Goal: Information Seeking & Learning: Understand process/instructions

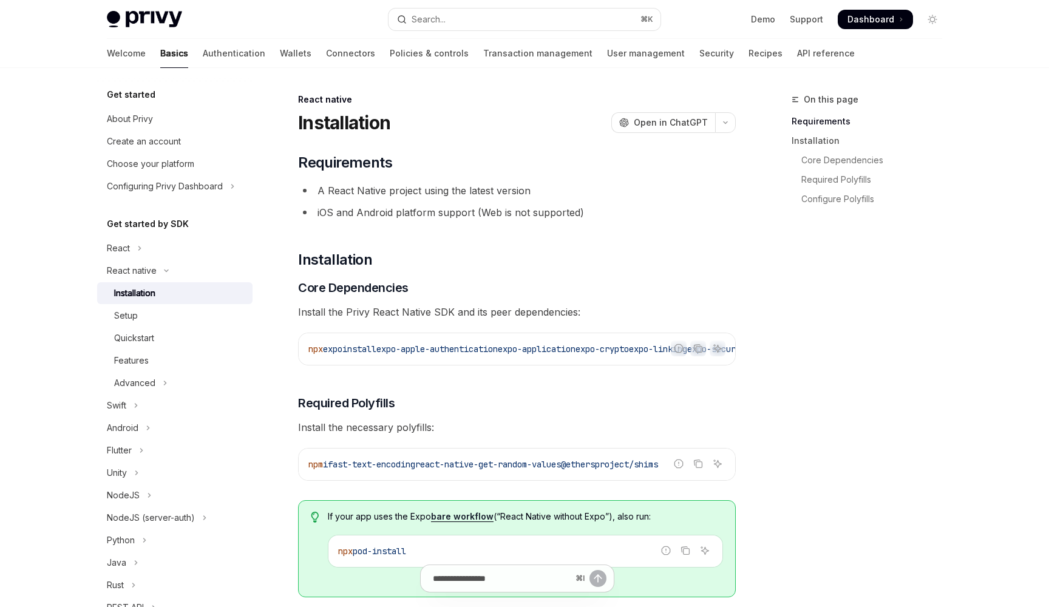
click at [797, 50] on link "API reference" at bounding box center [826, 53] width 58 height 29
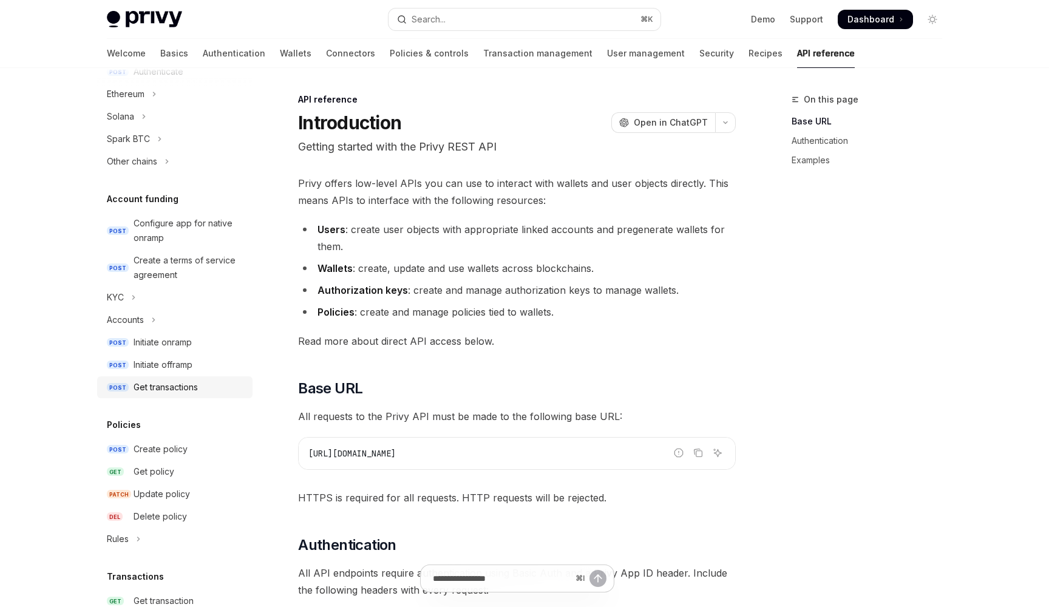
scroll to position [232, 0]
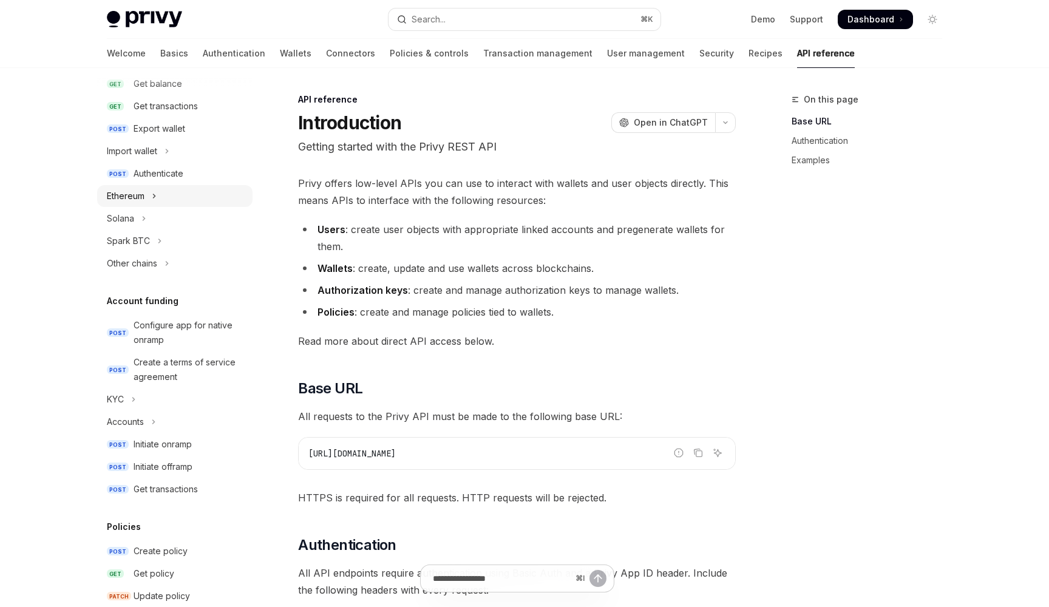
click at [143, 197] on div "Ethereum" at bounding box center [126, 196] width 38 height 15
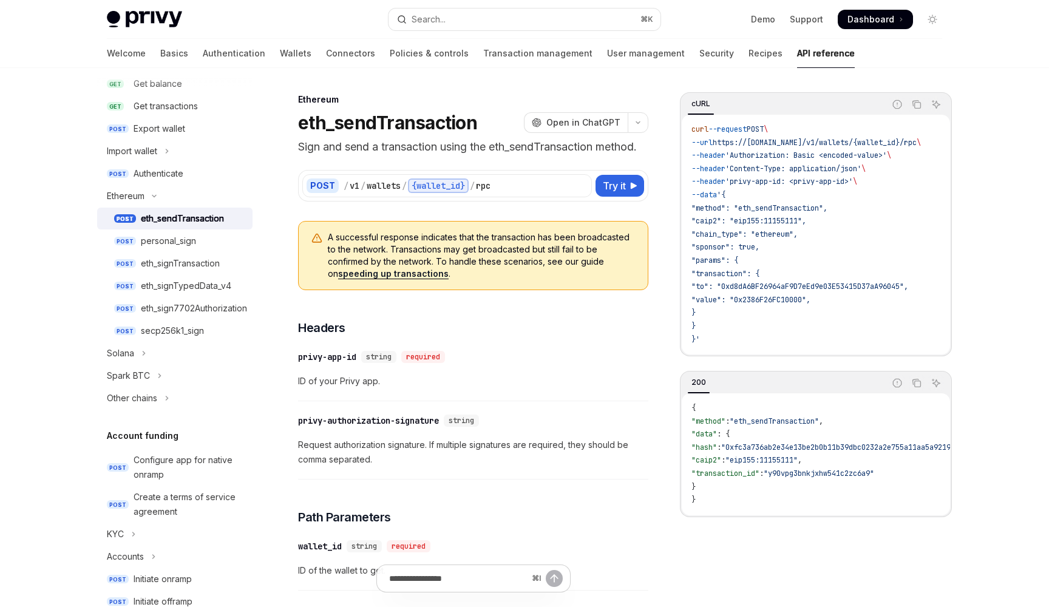
click at [153, 216] on div "eth_sendTransaction" at bounding box center [182, 218] width 83 height 15
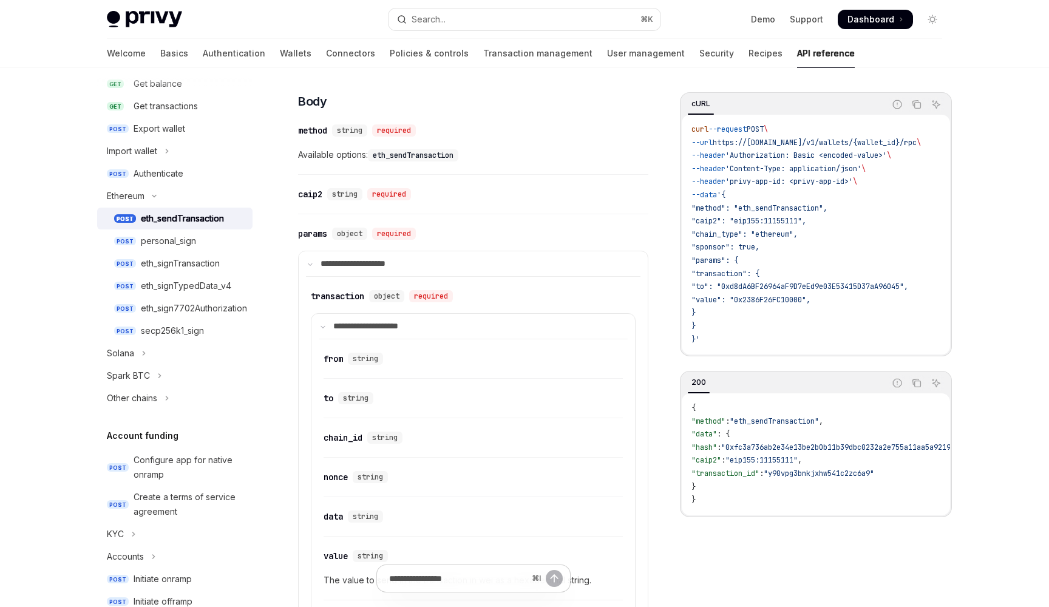
scroll to position [529, 0]
click at [314, 260] on summary "**********" at bounding box center [473, 261] width 349 height 25
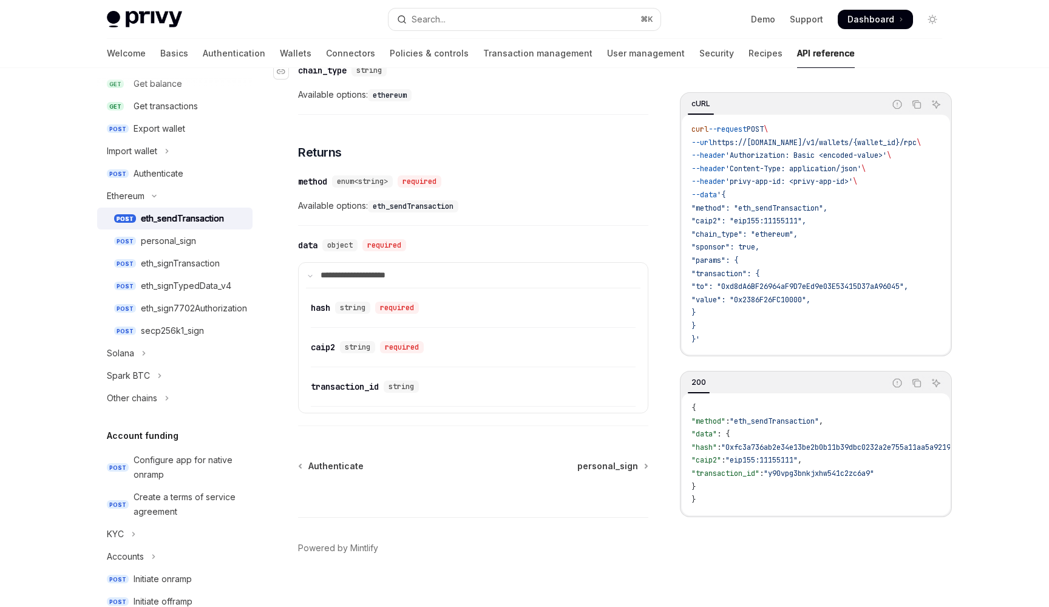
scroll to position [884, 0]
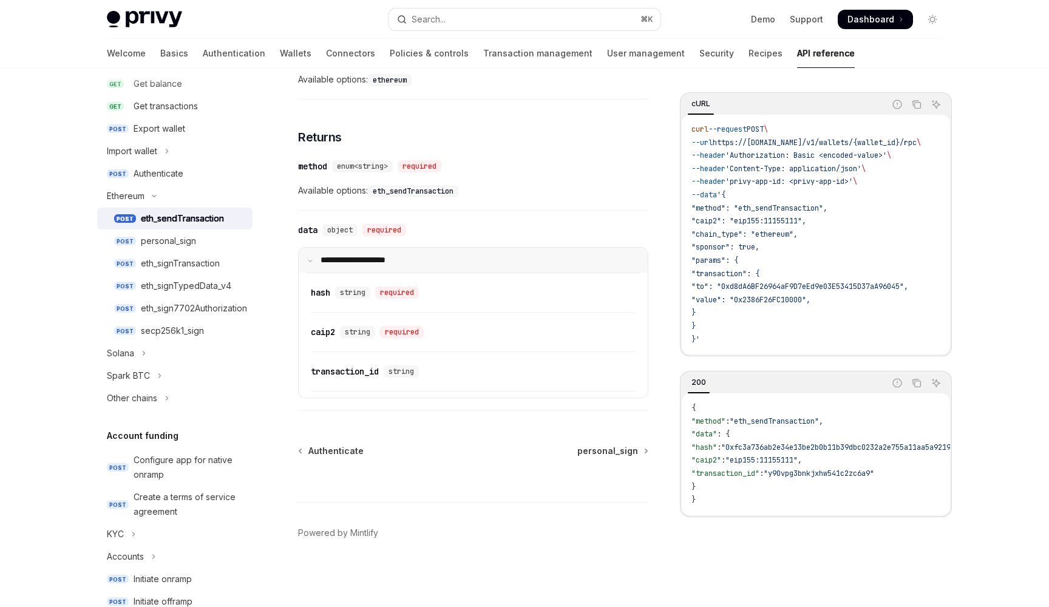
click at [305, 258] on summary "**********" at bounding box center [473, 260] width 349 height 25
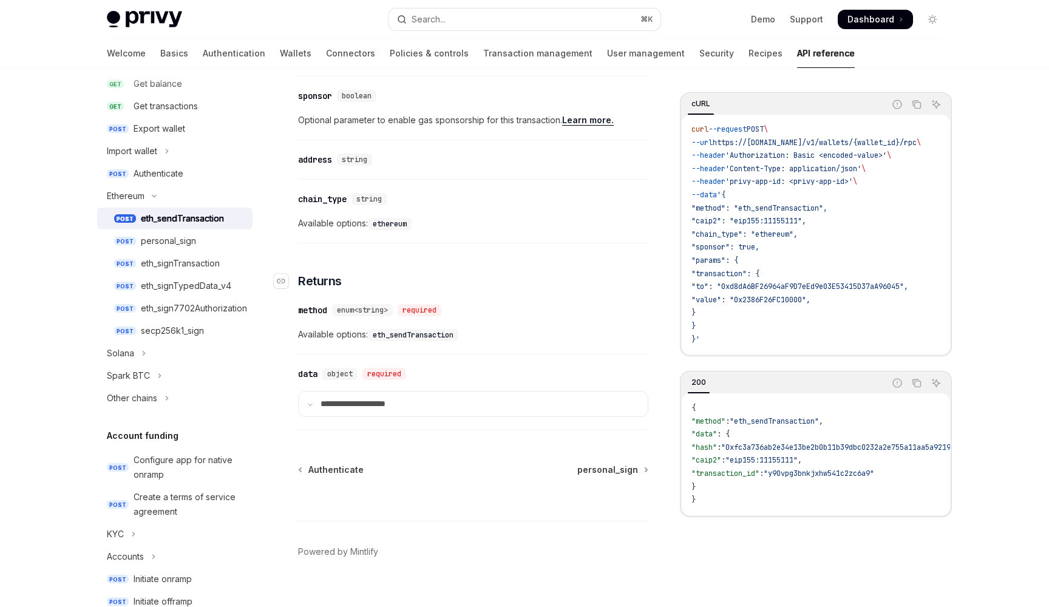
scroll to position [739, 0]
click at [318, 408] on summary "**********" at bounding box center [473, 405] width 349 height 25
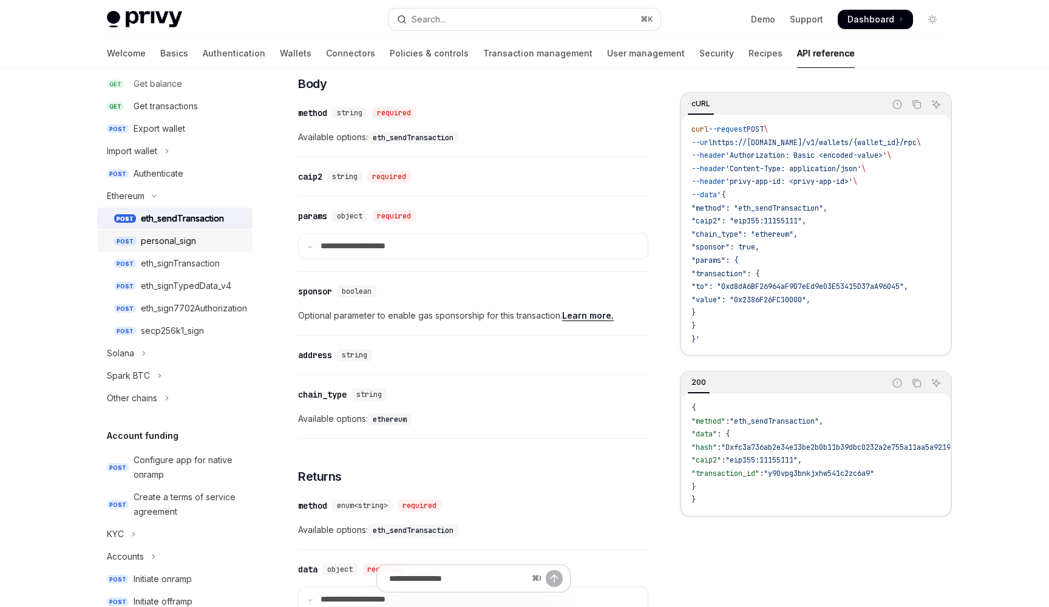
scroll to position [544, 0]
click at [307, 251] on summary "**********" at bounding box center [473, 246] width 349 height 25
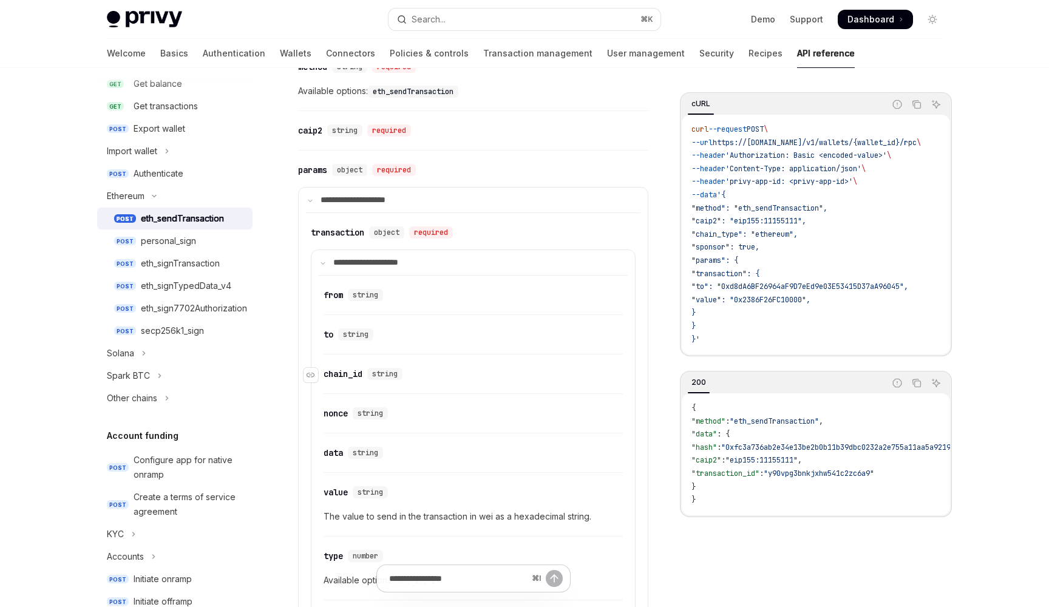
scroll to position [595, 0]
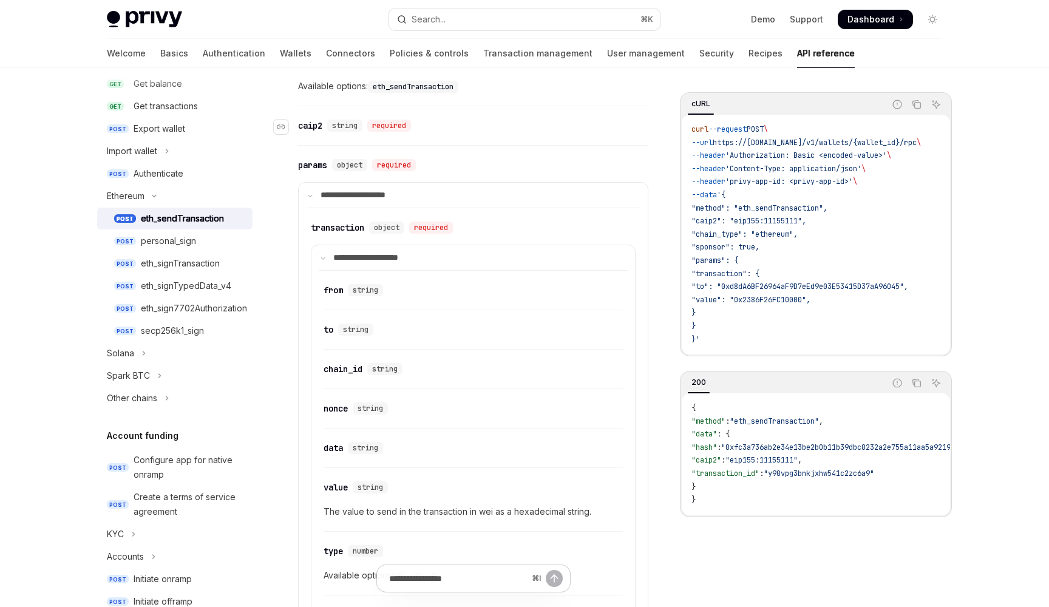
click at [309, 124] on div "caip2" at bounding box center [310, 126] width 24 height 12
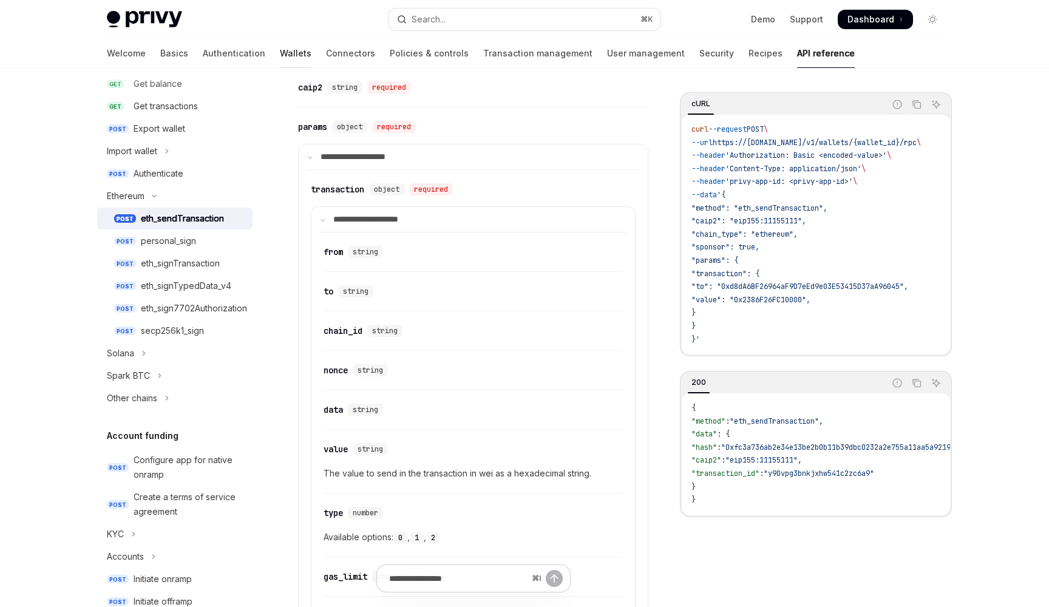
click at [280, 61] on link "Wallets" at bounding box center [296, 53] width 32 height 29
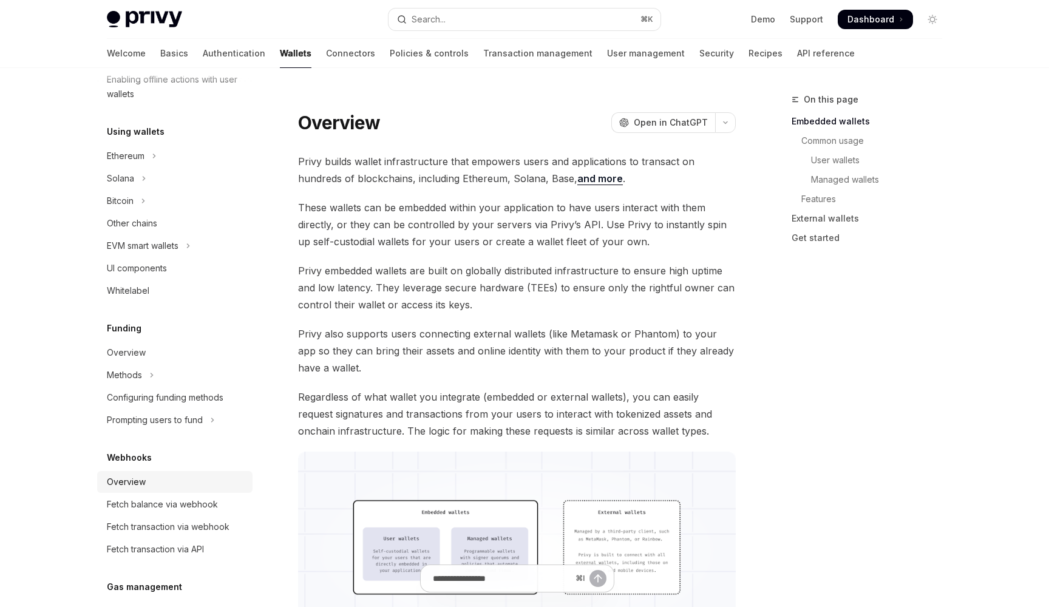
scroll to position [243, 0]
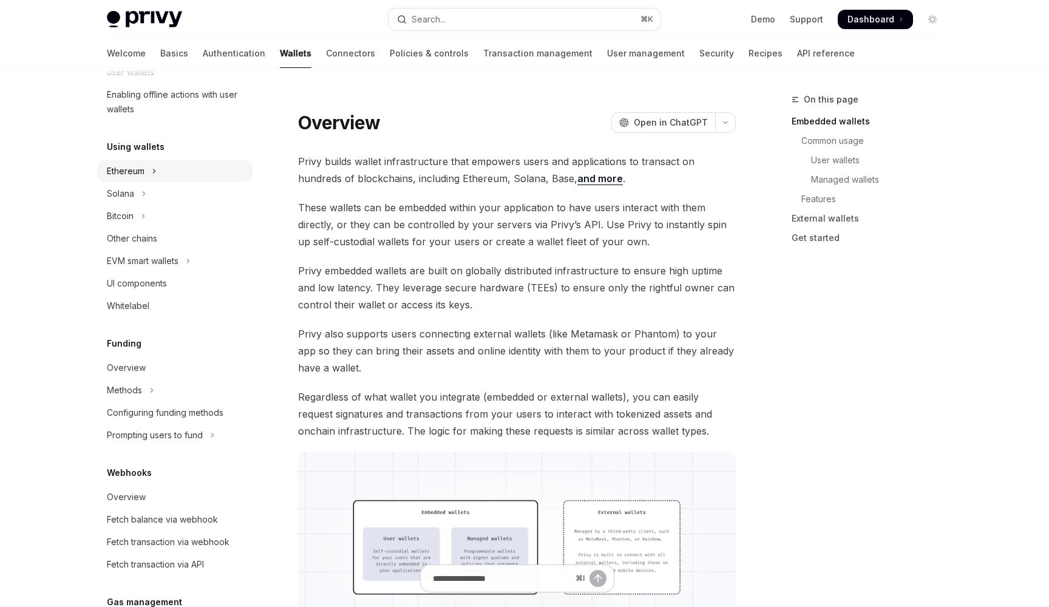
click at [153, 161] on button "Ethereum" at bounding box center [174, 171] width 155 height 22
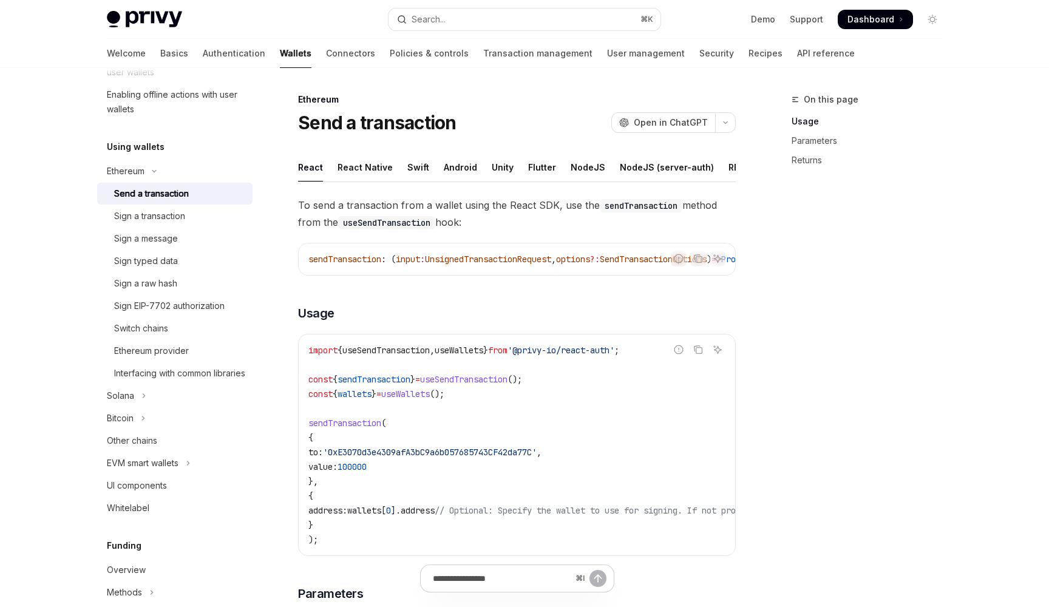
click at [150, 189] on div "Send a transaction" at bounding box center [151, 193] width 75 height 15
click at [374, 169] on div "React Native" at bounding box center [364, 167] width 55 height 29
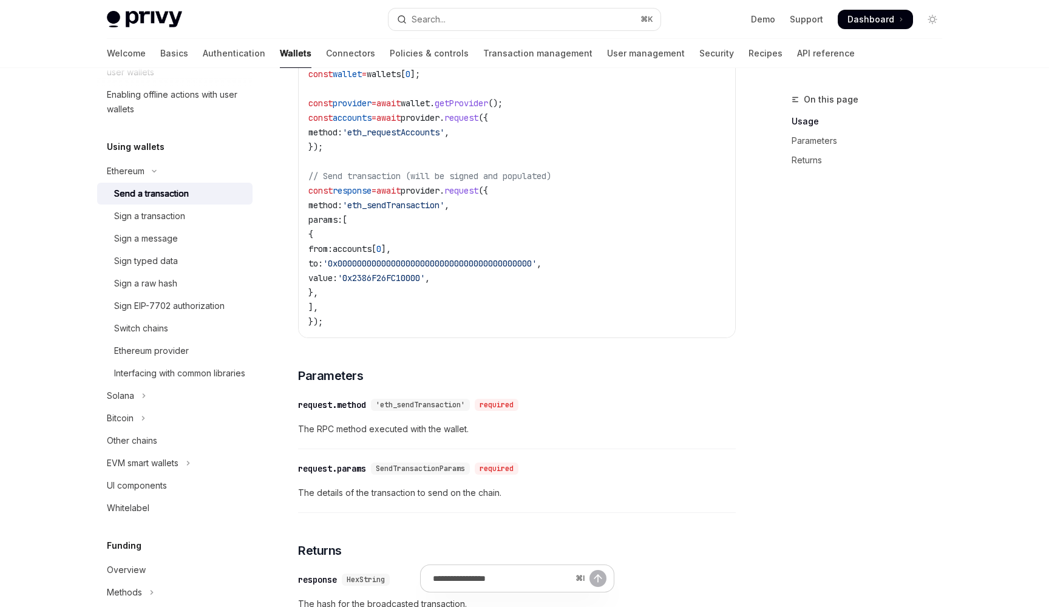
scroll to position [317, 0]
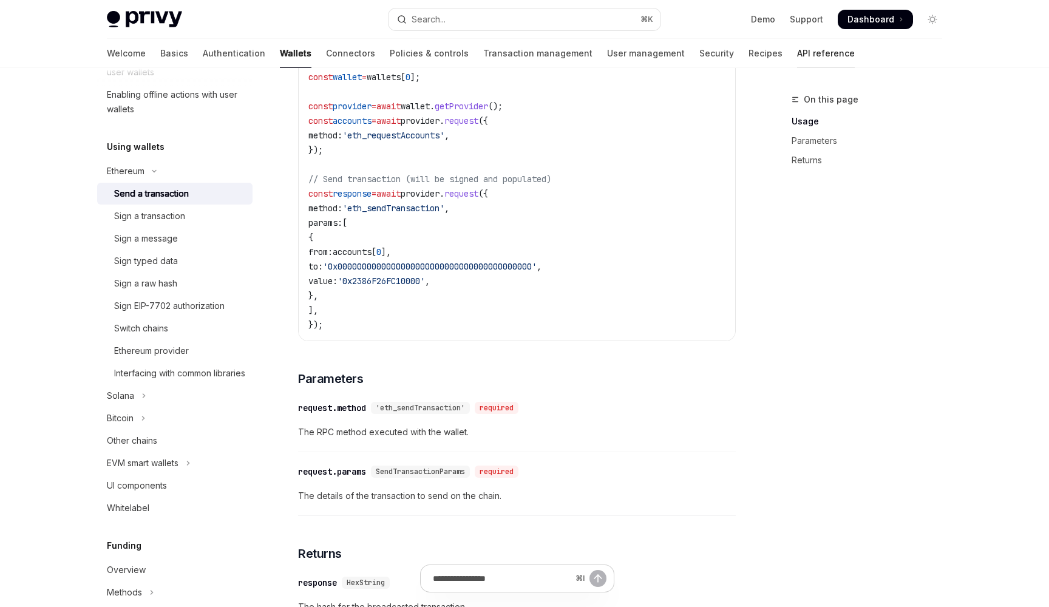
click at [797, 52] on link "API reference" at bounding box center [826, 53] width 58 height 29
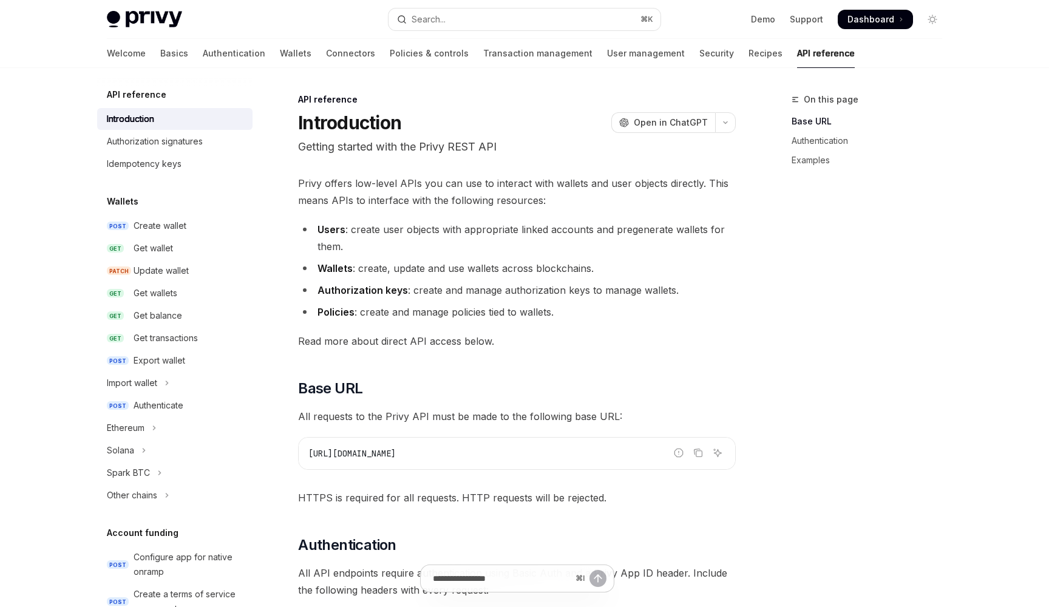
click at [797, 53] on link "API reference" at bounding box center [826, 53] width 58 height 29
click at [797, 55] on link "API reference" at bounding box center [826, 53] width 58 height 29
click at [110, 421] on div "Ethereum" at bounding box center [126, 428] width 38 height 15
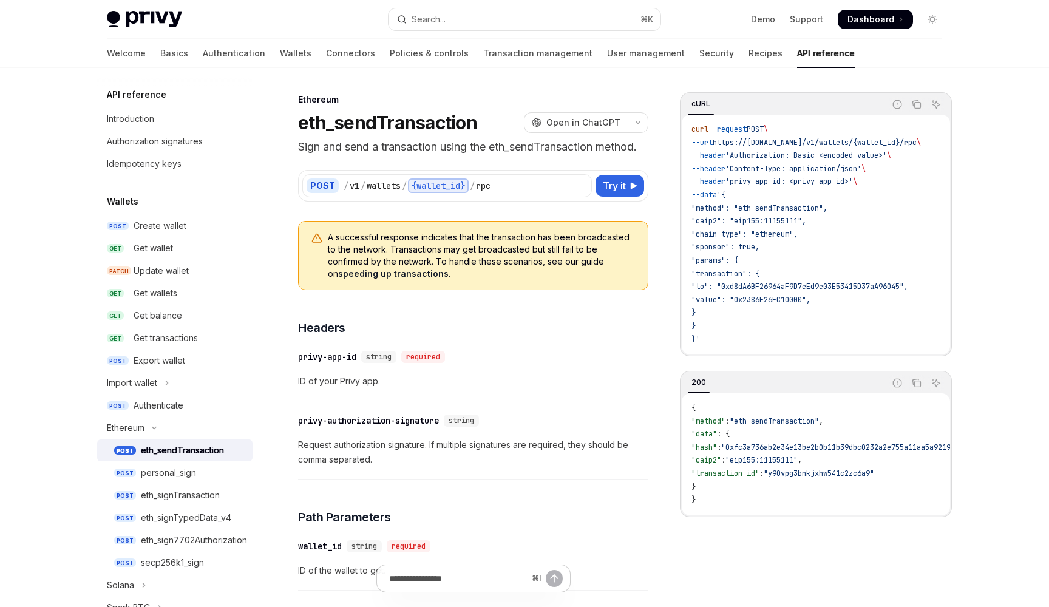
click at [161, 449] on div "eth_sendTransaction" at bounding box center [182, 450] width 83 height 15
type textarea "*"
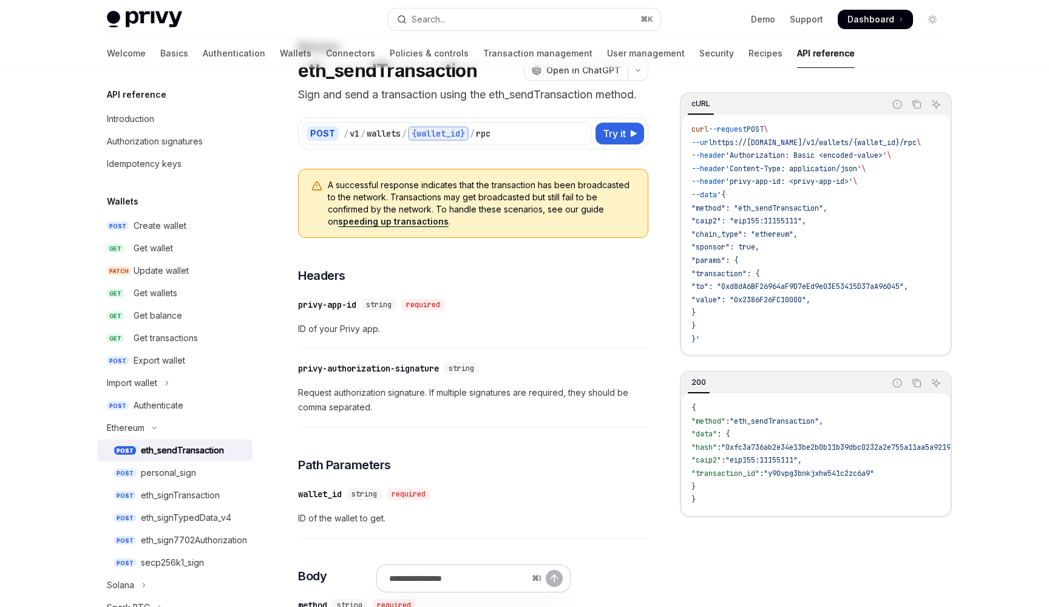
scroll to position [58, 0]
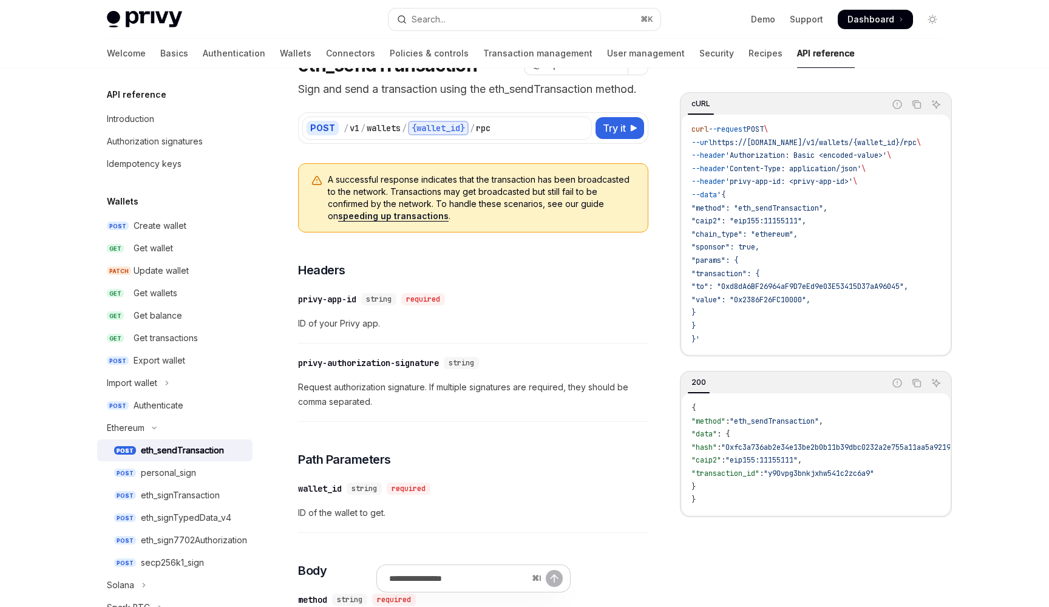
click at [433, 201] on span "A successful response indicates that the transaction has been broadcasted to th…" at bounding box center [482, 198] width 308 height 49
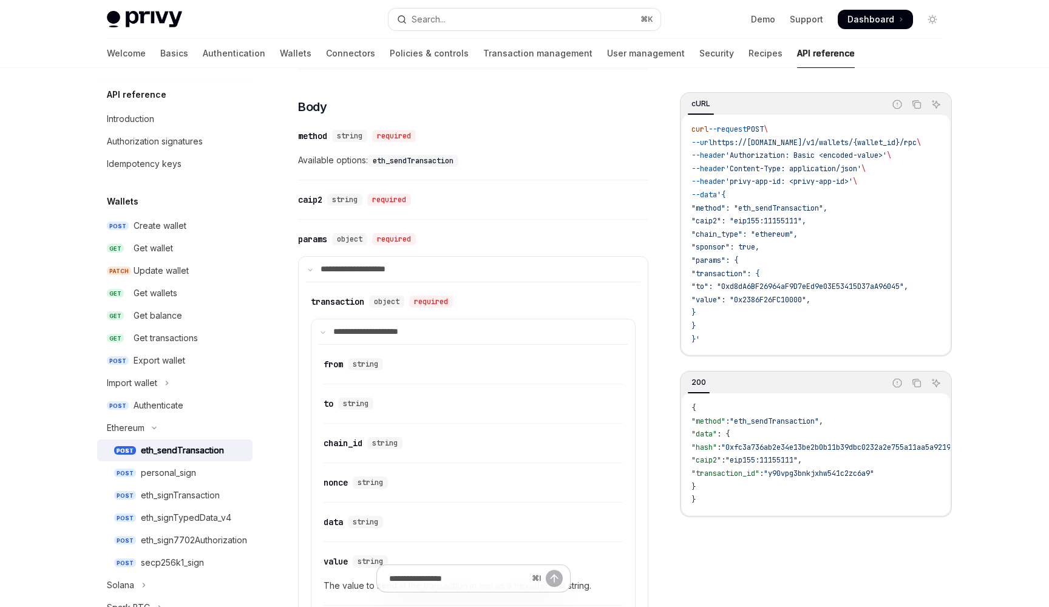
scroll to position [536, 0]
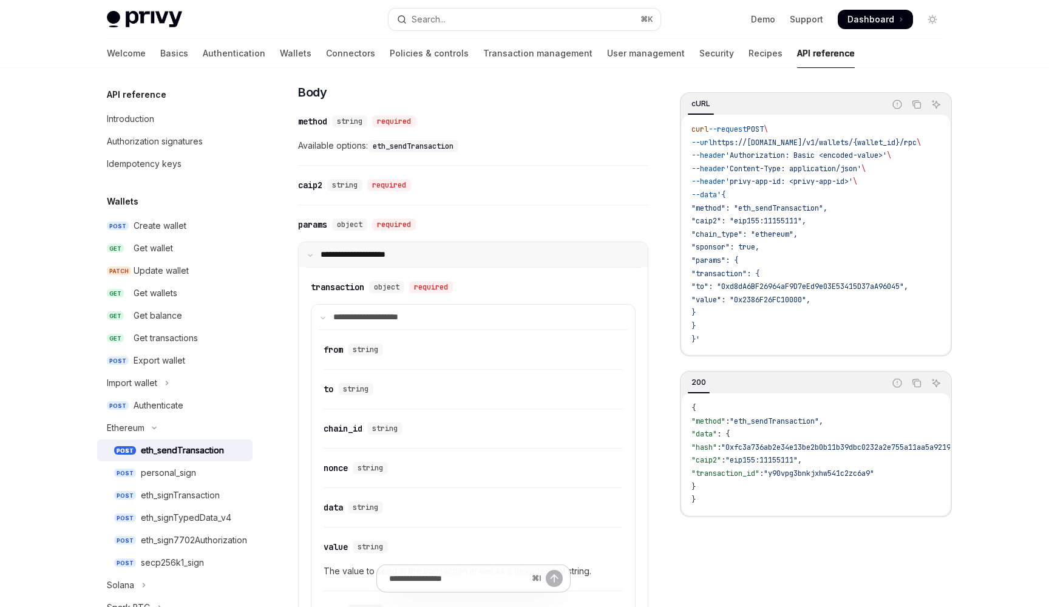
click at [316, 254] on summary "**********" at bounding box center [473, 254] width 349 height 25
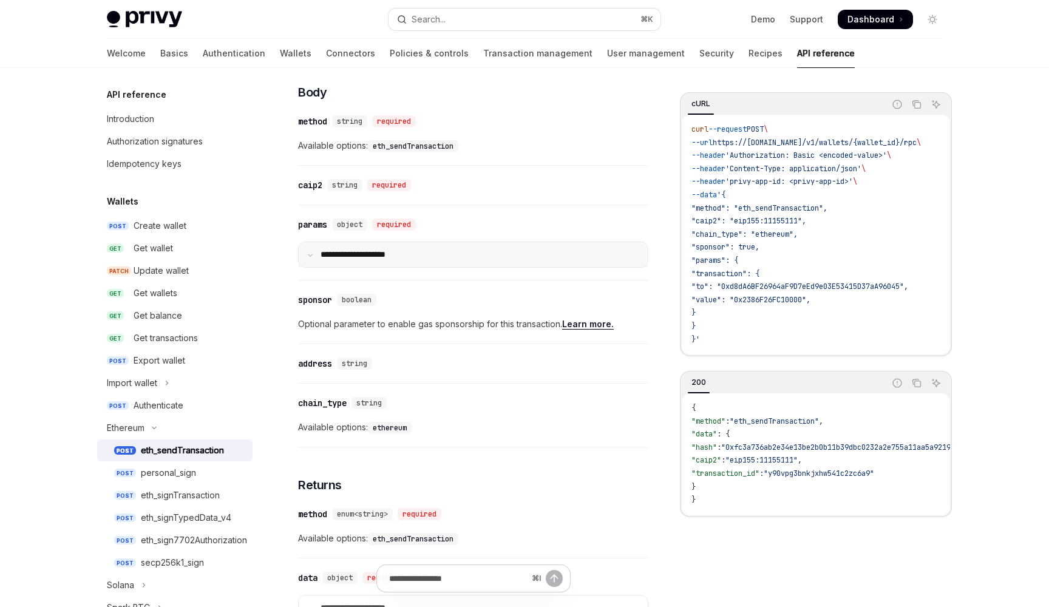
click at [312, 254] on icon at bounding box center [310, 255] width 6 height 6
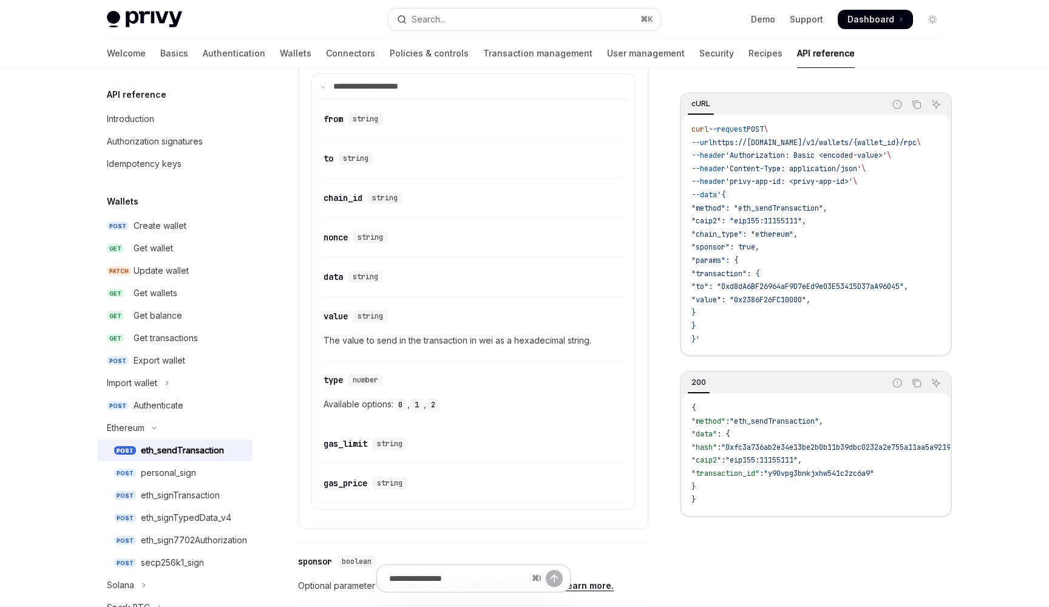
scroll to position [767, 0]
click at [347, 445] on div "gas_limit" at bounding box center [345, 443] width 44 height 12
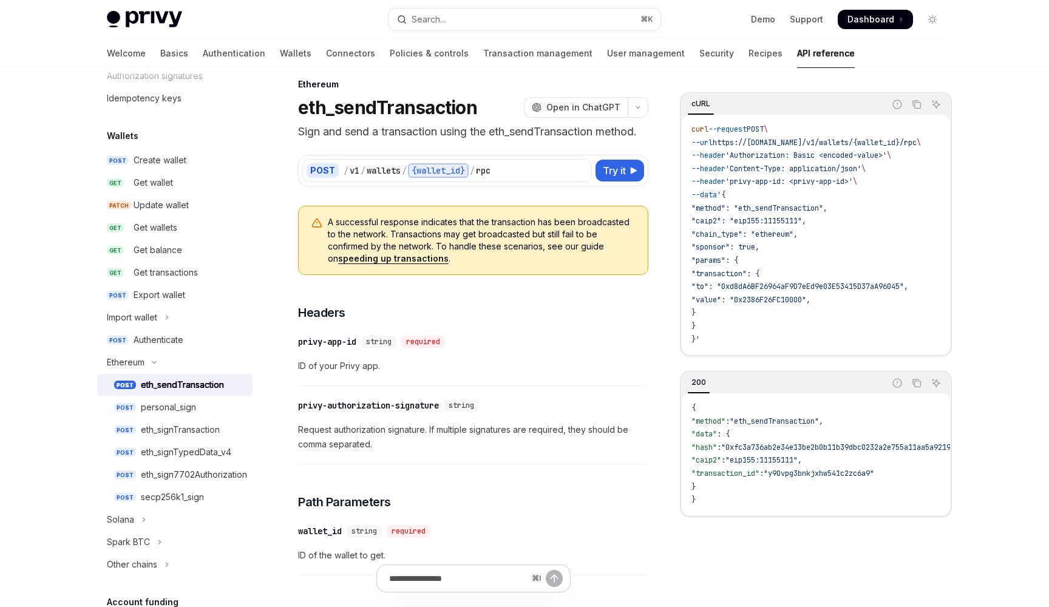
scroll to position [15, 0]
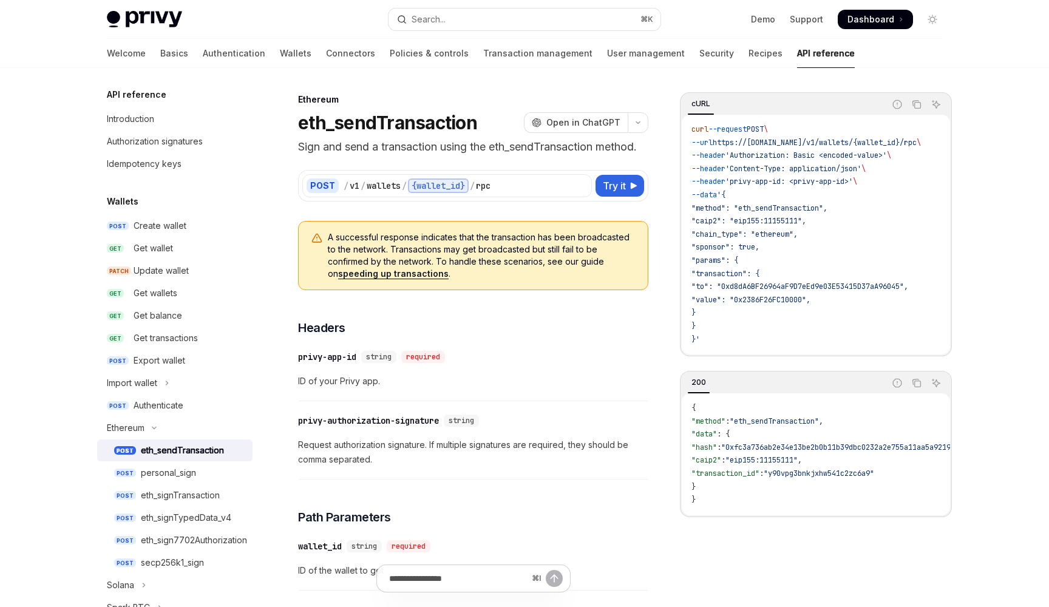
scroll to position [536, 0]
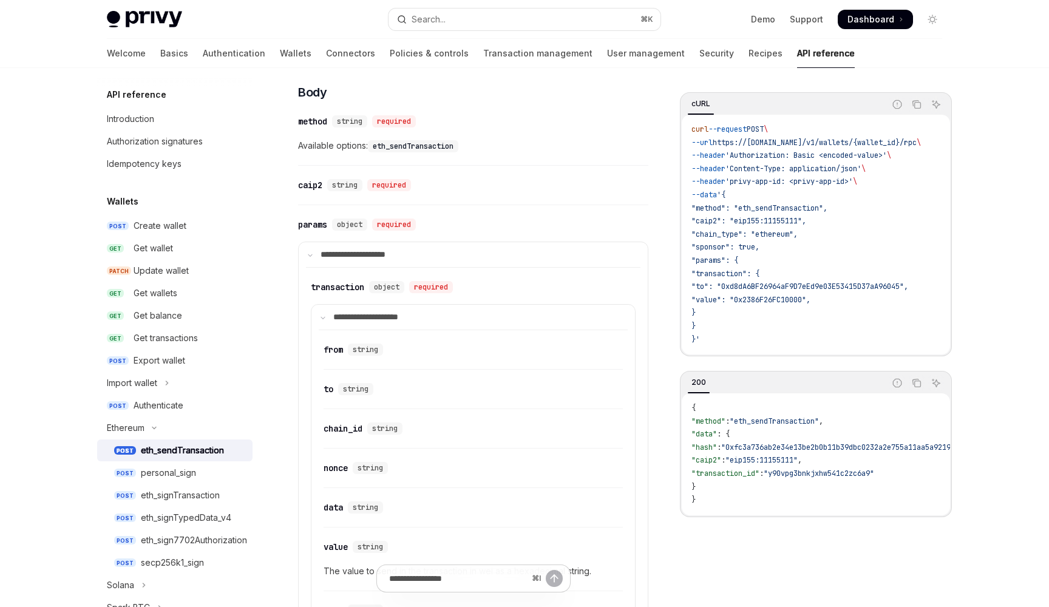
click at [280, 56] on link "Wallets" at bounding box center [296, 53] width 32 height 29
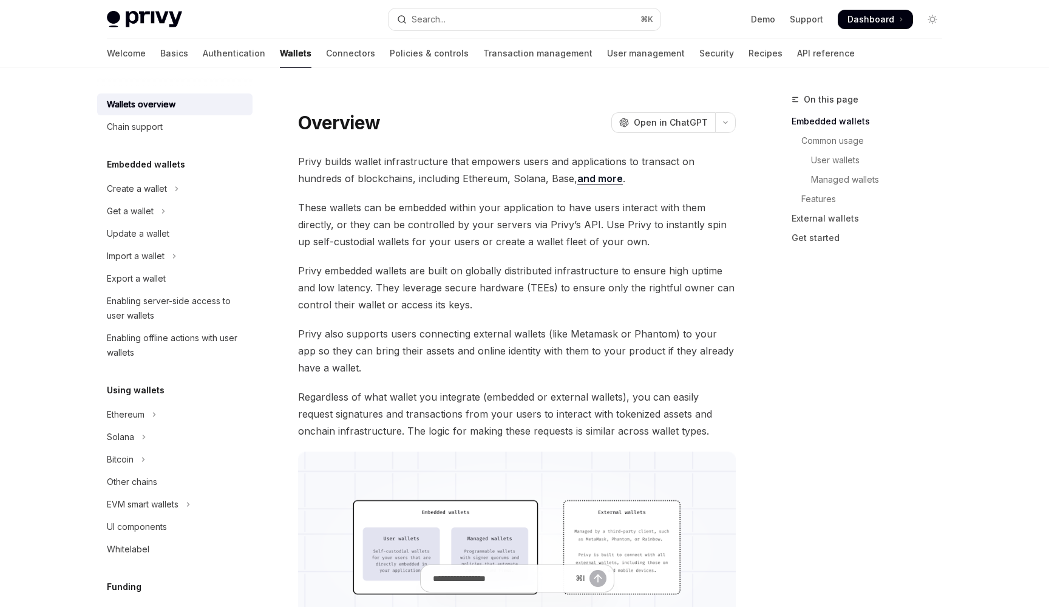
click at [139, 415] on div "Ethereum" at bounding box center [126, 414] width 38 height 15
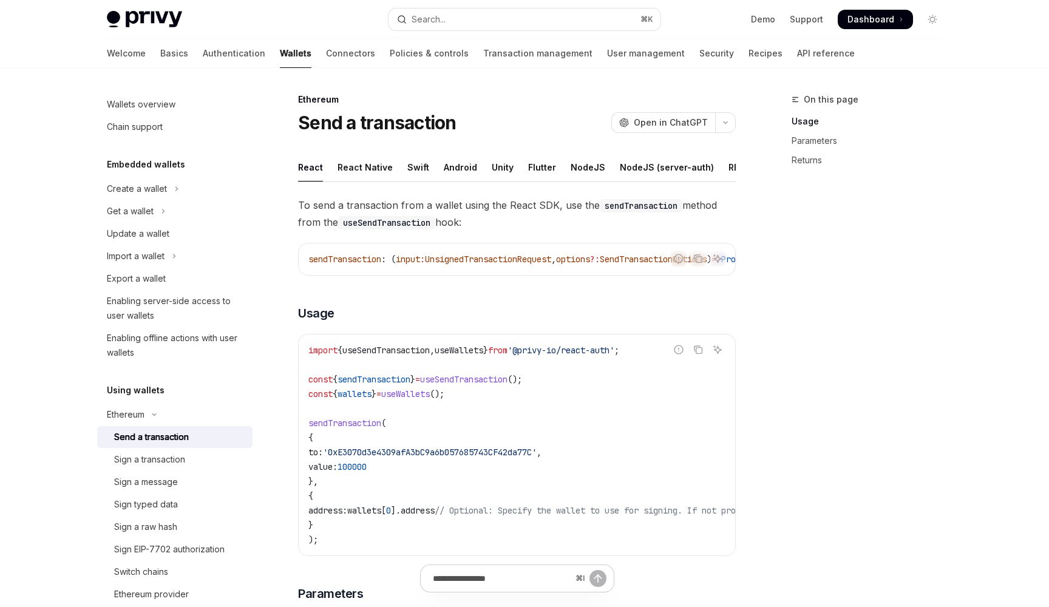
click at [375, 166] on div "React Native" at bounding box center [364, 167] width 55 height 29
type textarea "*"
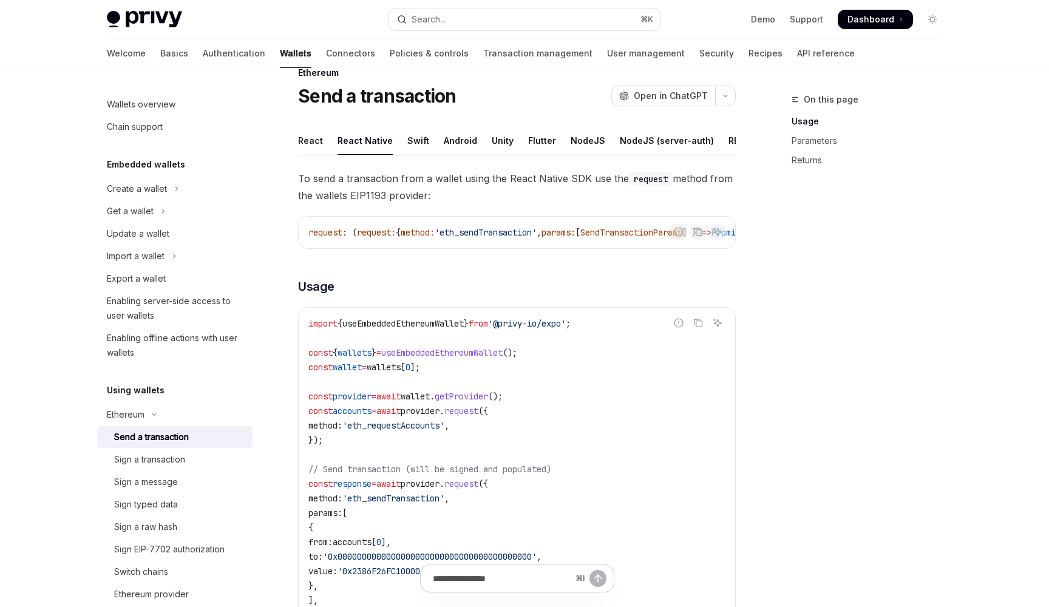
scroll to position [10, 0]
